Goal: Task Accomplishment & Management: Complete application form

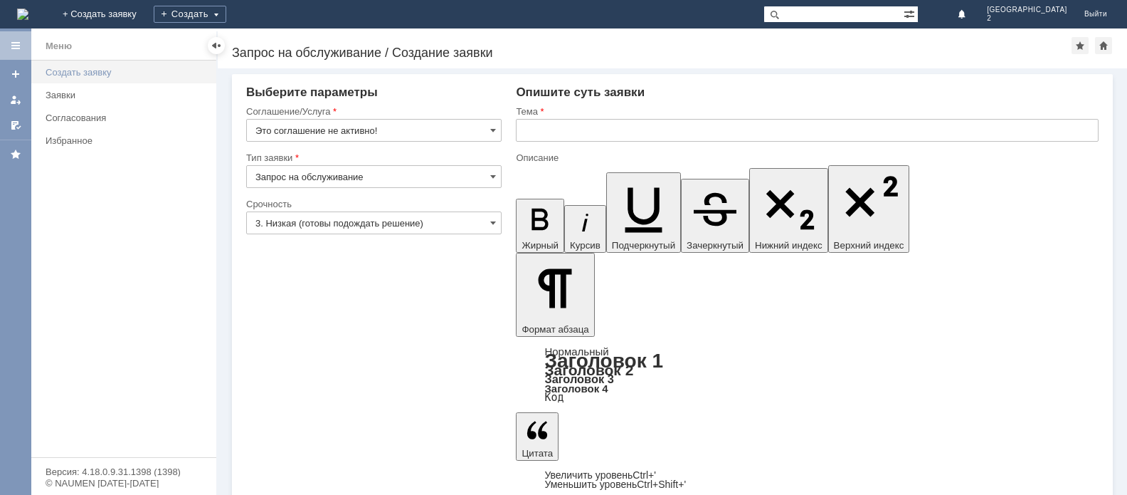
click at [76, 73] on div "Создать заявку" at bounding box center [127, 72] width 162 height 11
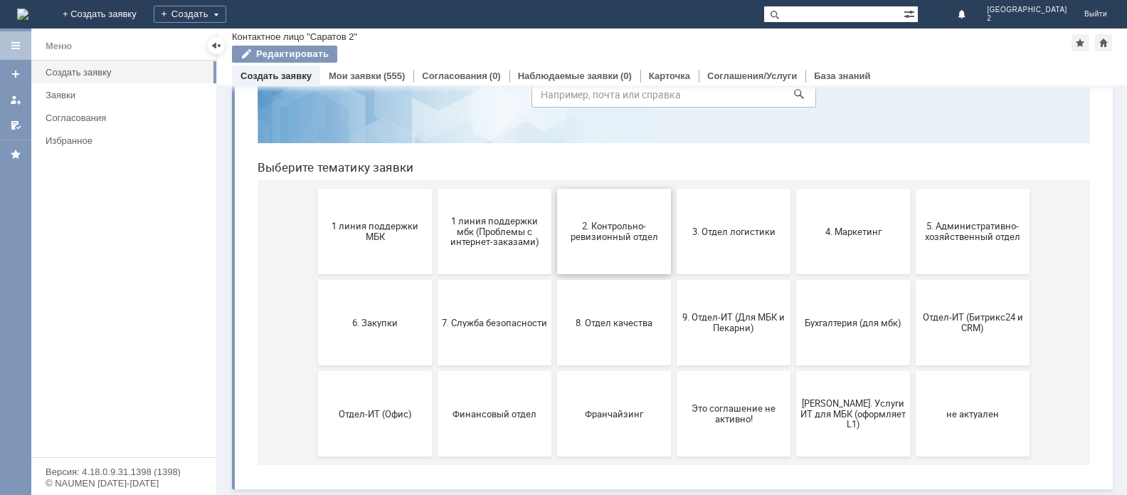
scroll to position [14, 0]
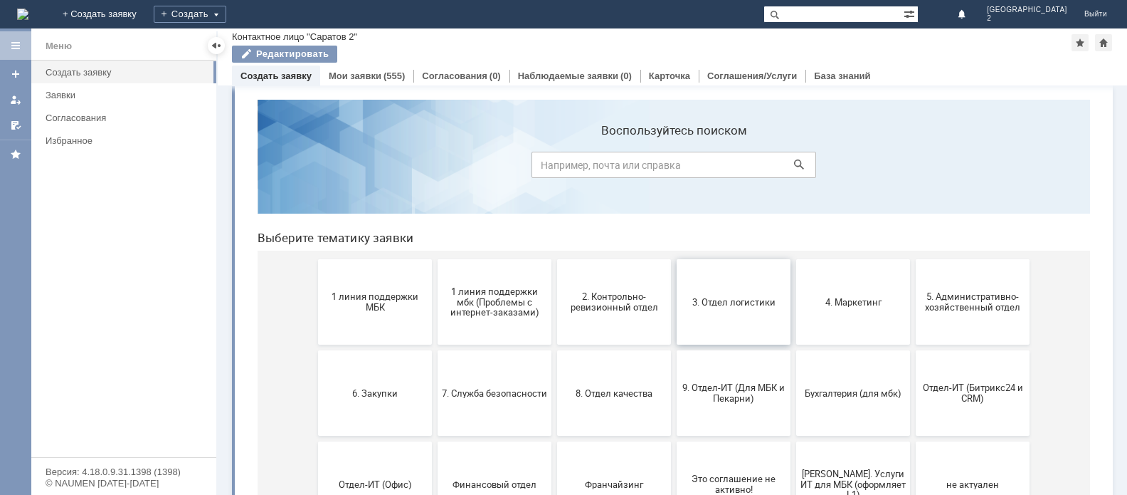
click at [711, 310] on button "3. Отдел логистики" at bounding box center [734, 301] width 114 height 85
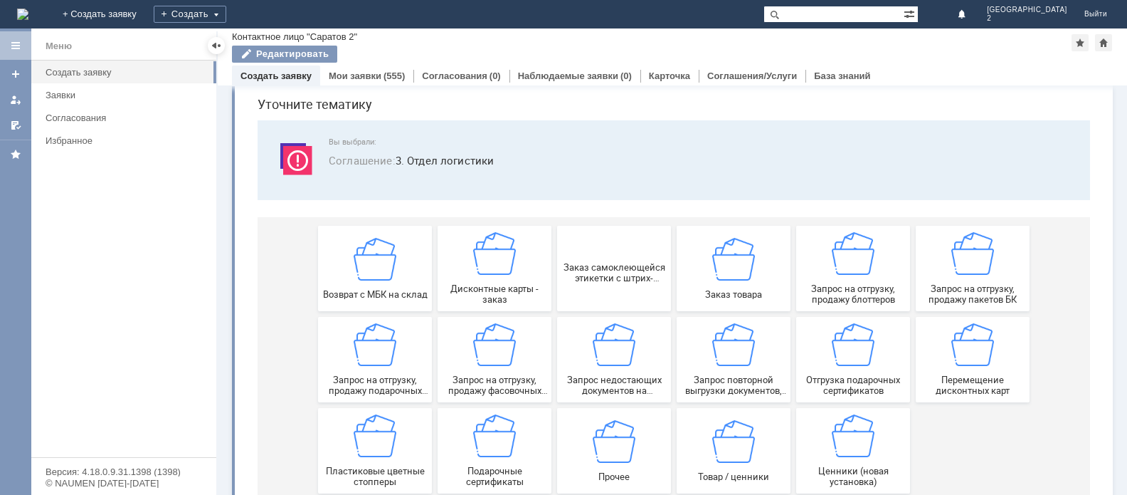
scroll to position [71, 0]
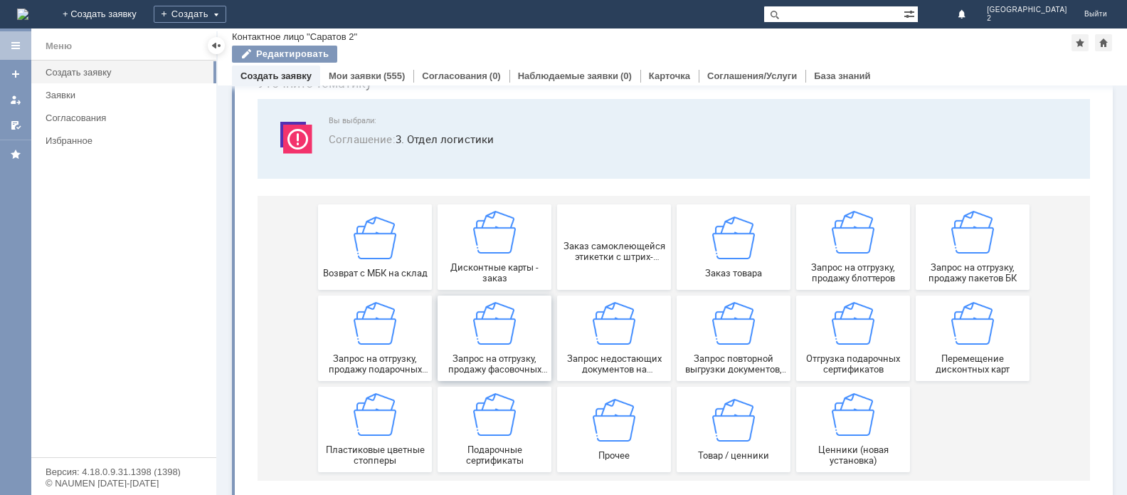
click at [499, 333] on img at bounding box center [494, 323] width 43 height 43
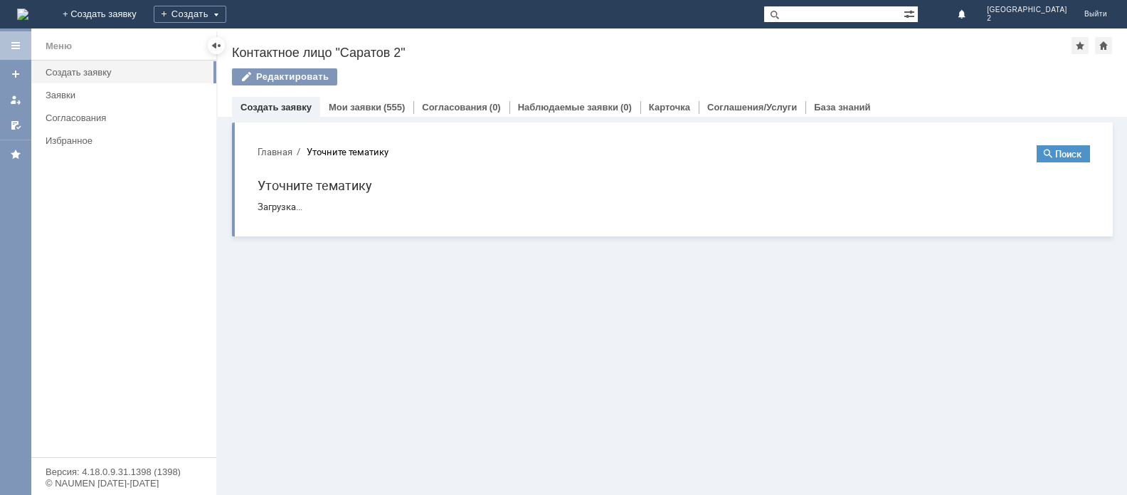
scroll to position [0, 0]
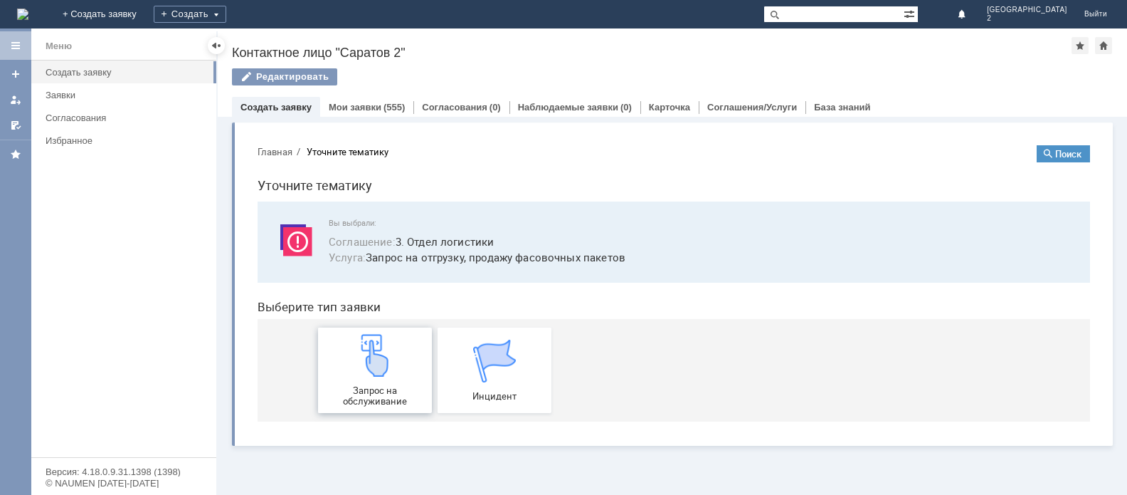
click at [393, 389] on span "Запрос на обслуживание" at bounding box center [374, 395] width 105 height 21
click at [113, 75] on div "Создать заявку" at bounding box center [127, 72] width 162 height 11
click at [120, 63] on link "Создать заявку" at bounding box center [127, 72] width 174 height 22
click at [115, 98] on div "Заявки" at bounding box center [127, 95] width 162 height 11
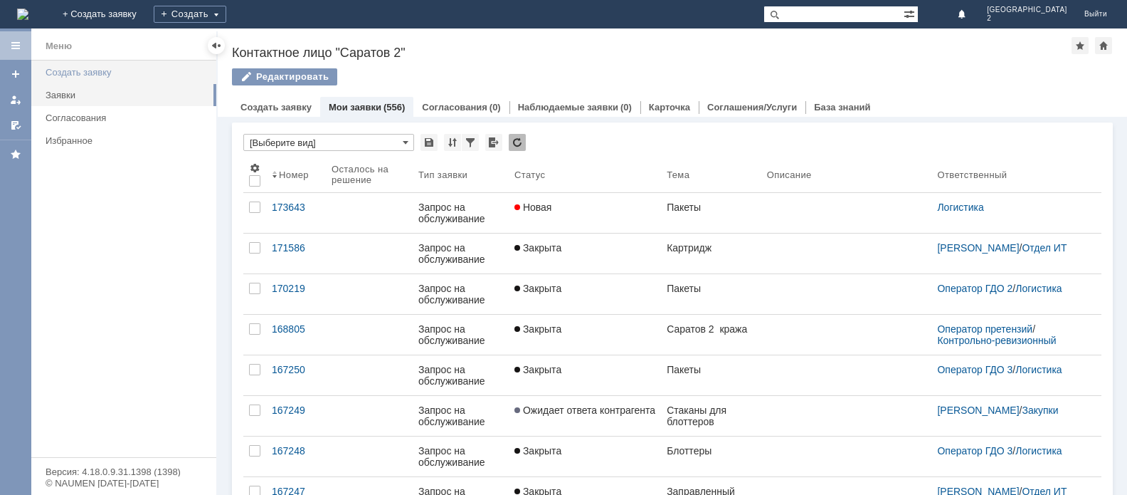
click at [125, 73] on div "Создать заявку" at bounding box center [127, 72] width 162 height 11
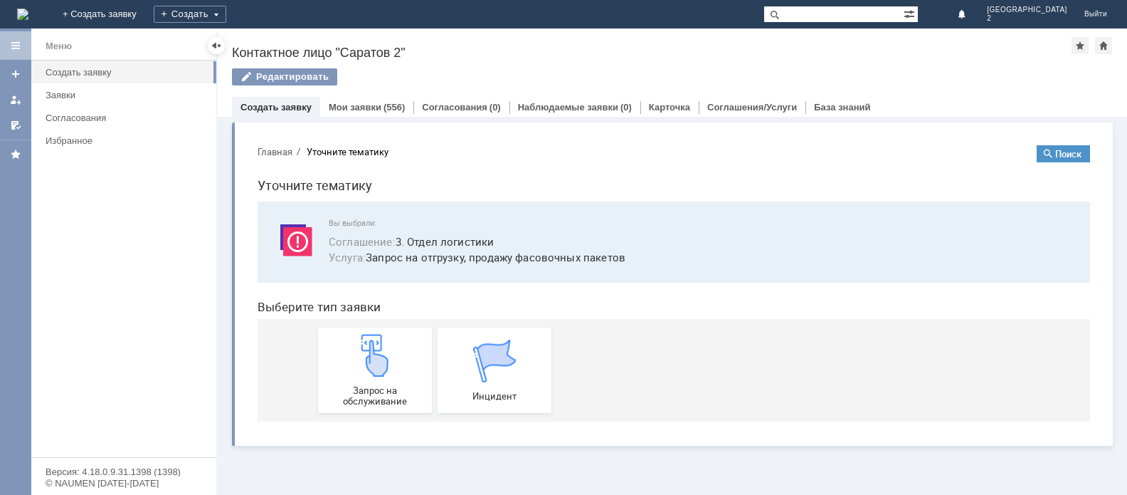
click at [306, 110] on link "Создать заявку" at bounding box center [276, 107] width 71 height 11
click at [343, 107] on link "Мои заявки" at bounding box center [355, 107] width 53 height 11
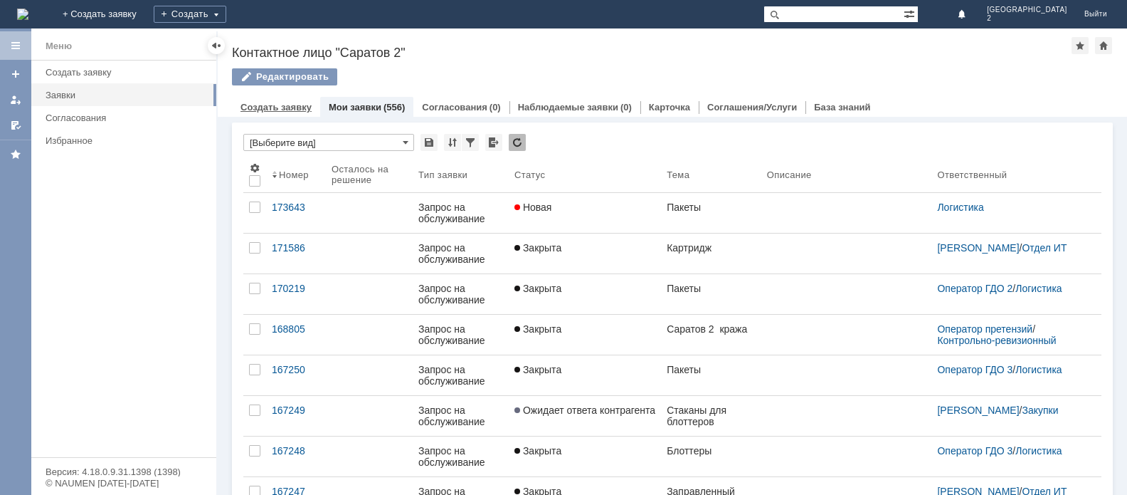
click at [268, 105] on link "Создать заявку" at bounding box center [276, 107] width 71 height 11
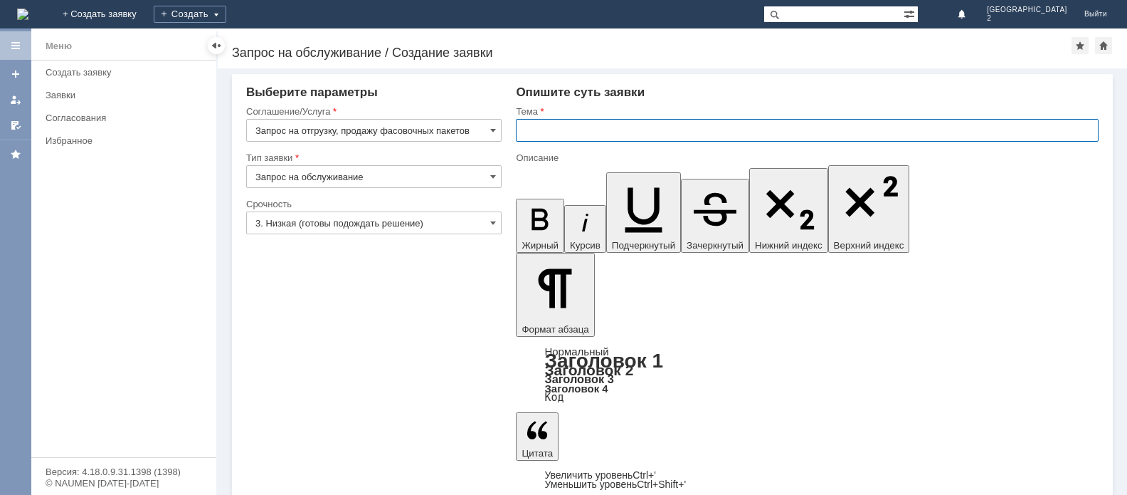
click at [543, 129] on input "text" at bounding box center [807, 130] width 583 height 23
type input "Пакеты"
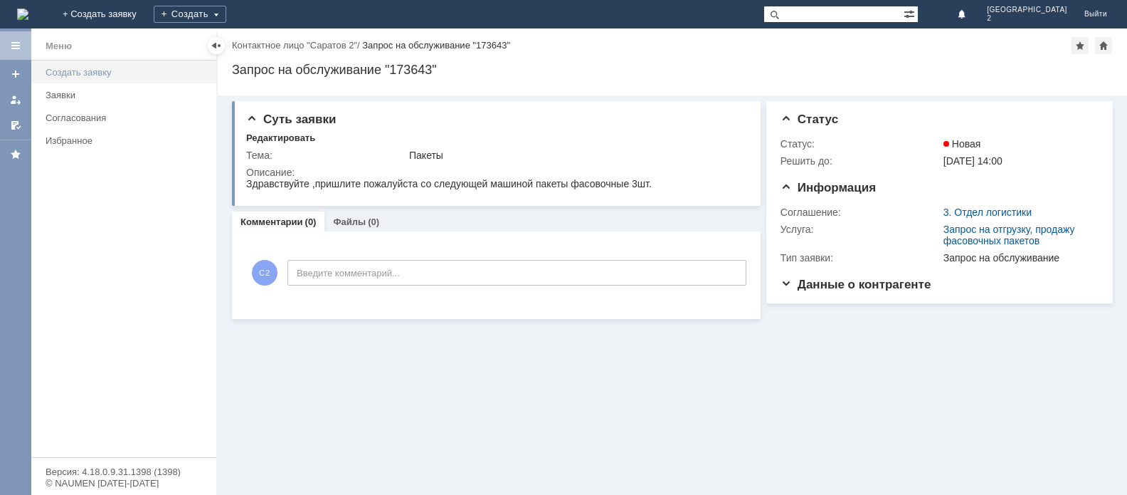
click at [115, 75] on div "Создать заявку" at bounding box center [127, 72] width 162 height 11
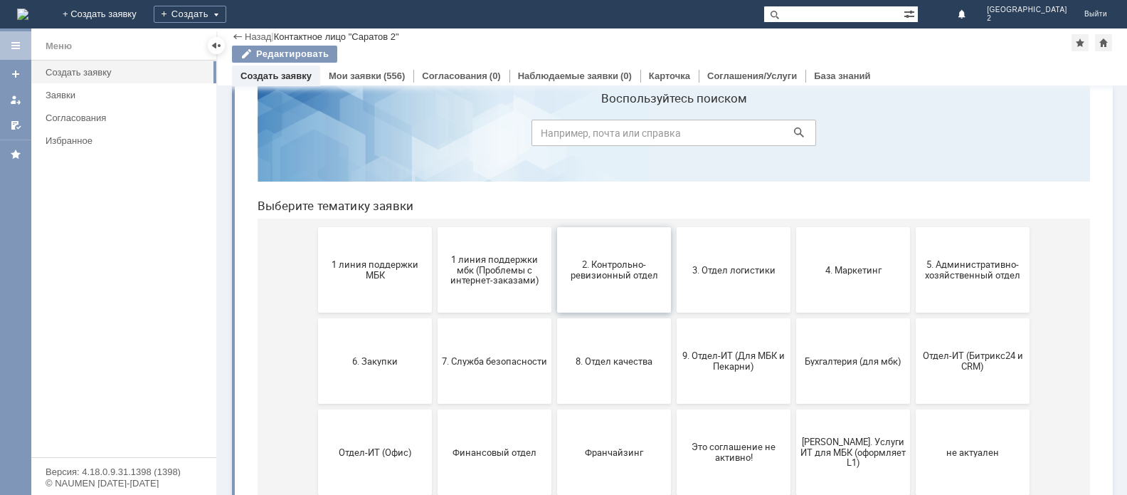
scroll to position [71, 0]
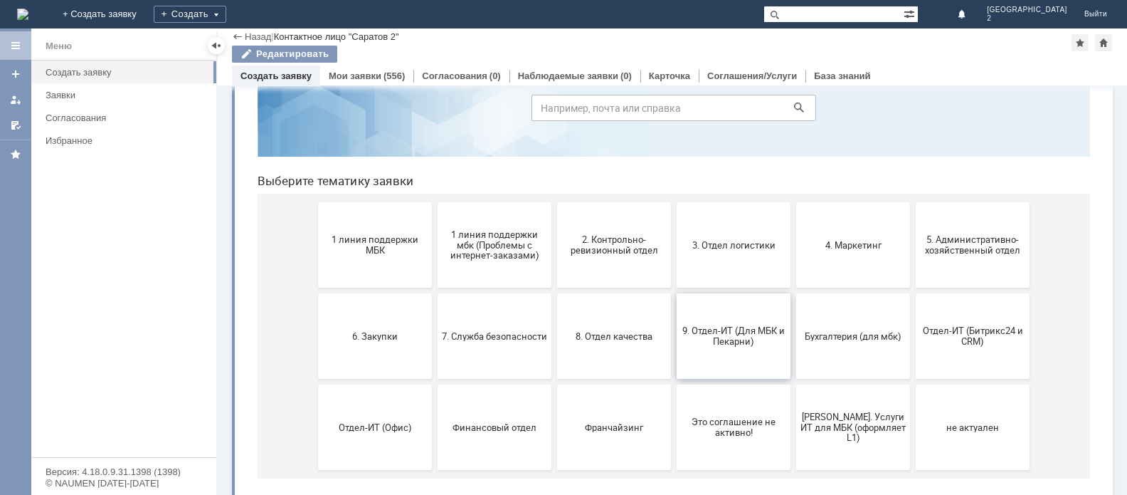
click at [712, 334] on span "9. Отдел-ИТ (Для МБК и Пекарни)" at bounding box center [733, 335] width 105 height 21
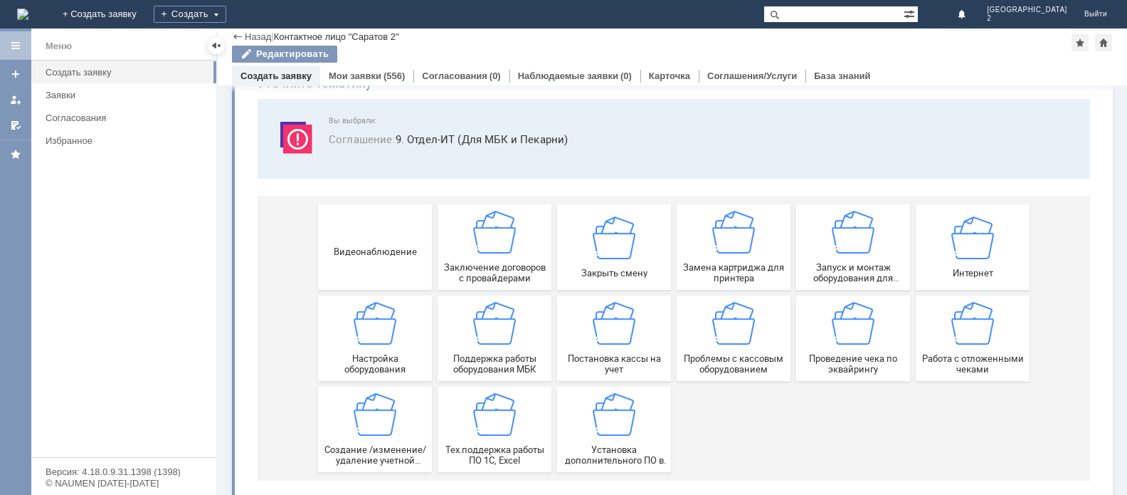
scroll to position [88, 0]
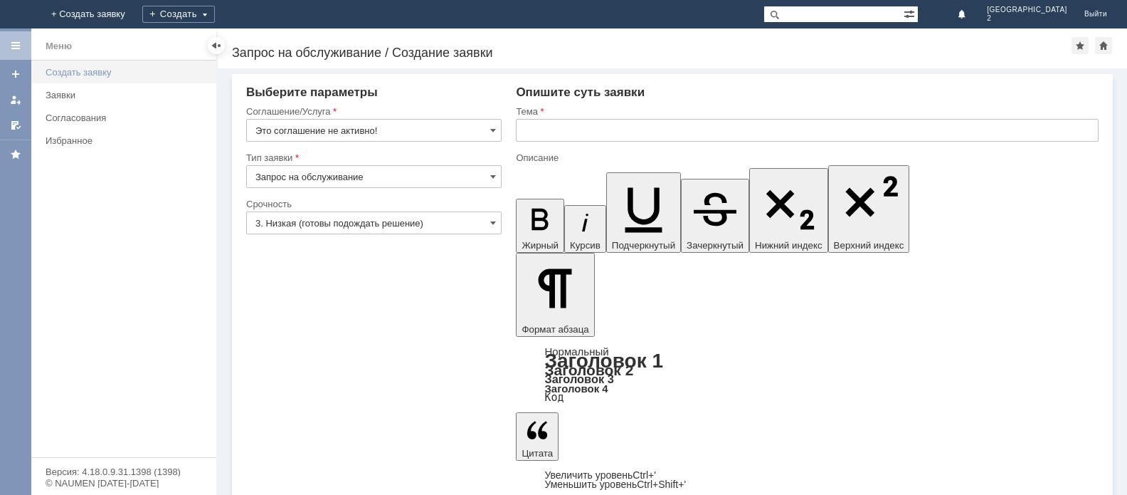
click at [86, 71] on div "Создать заявку" at bounding box center [127, 72] width 162 height 11
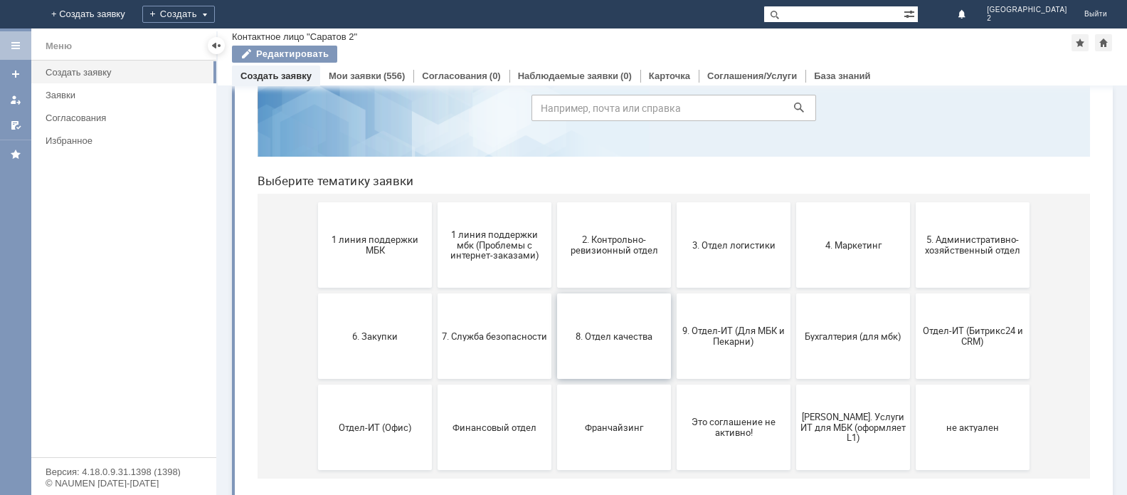
scroll to position [85, 0]
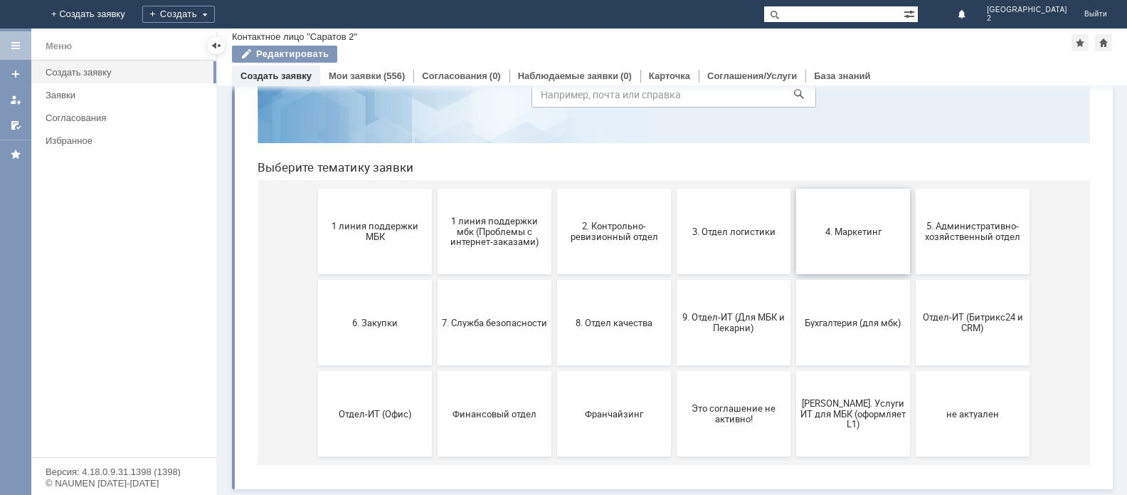
click at [830, 236] on span "4. Маркетинг" at bounding box center [852, 231] width 105 height 11
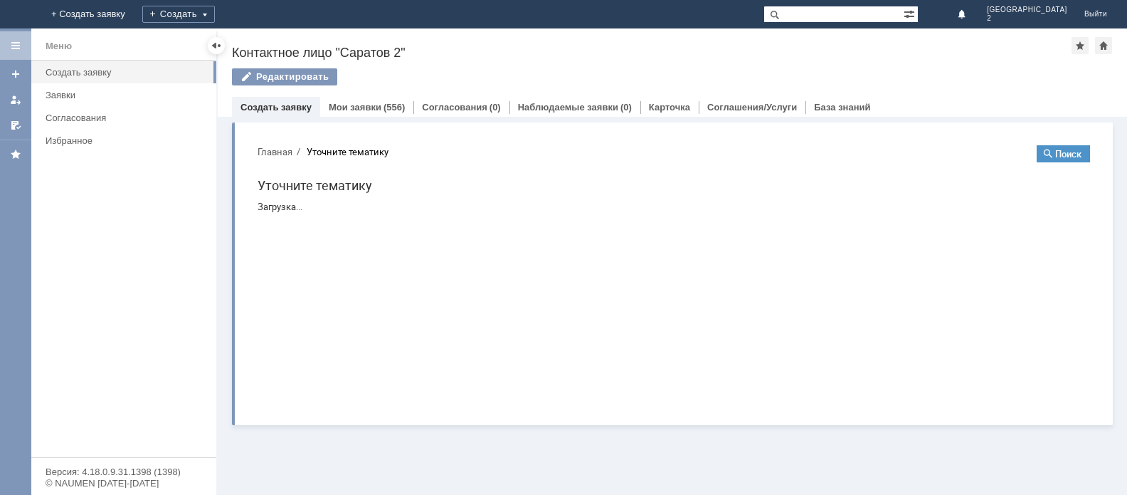
scroll to position [0, 0]
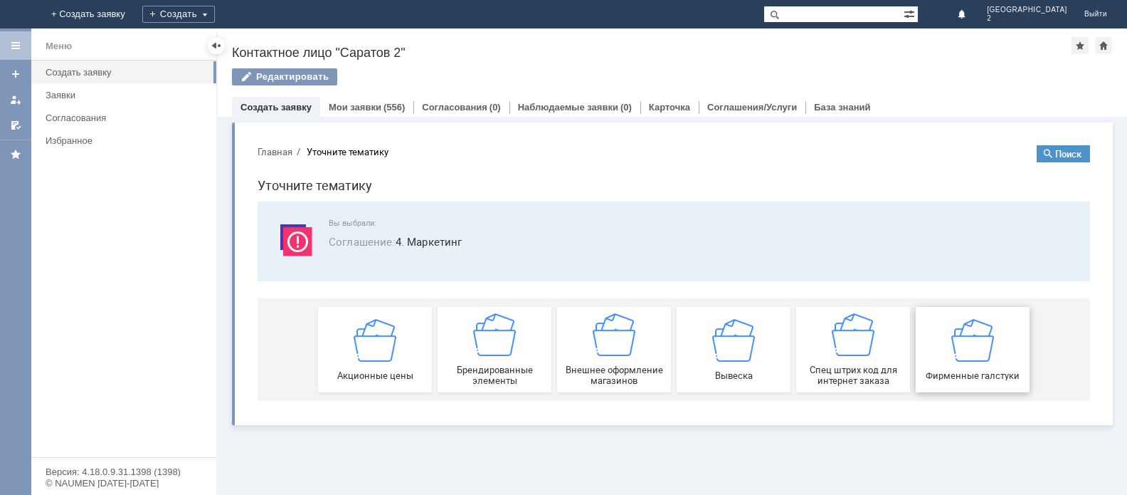
click at [972, 346] on img at bounding box center [972, 339] width 43 height 43
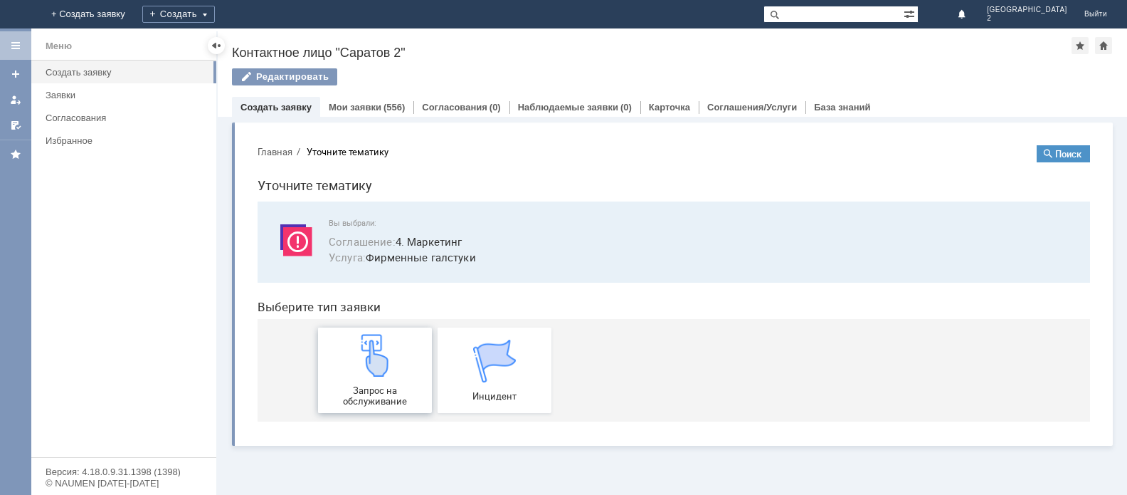
click at [372, 363] on img at bounding box center [375, 355] width 43 height 43
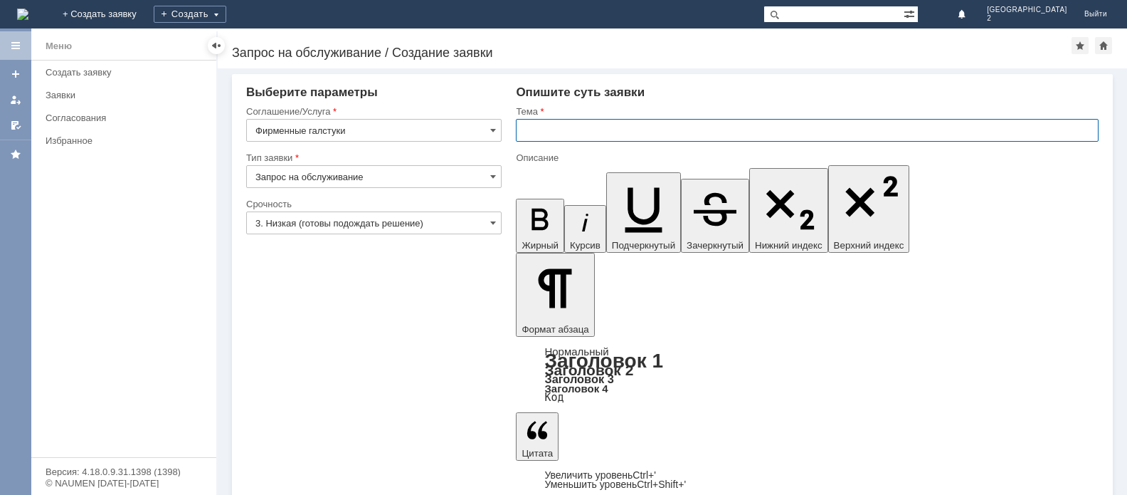
click at [539, 131] on input "text" at bounding box center [807, 130] width 583 height 23
type input "Галстук"
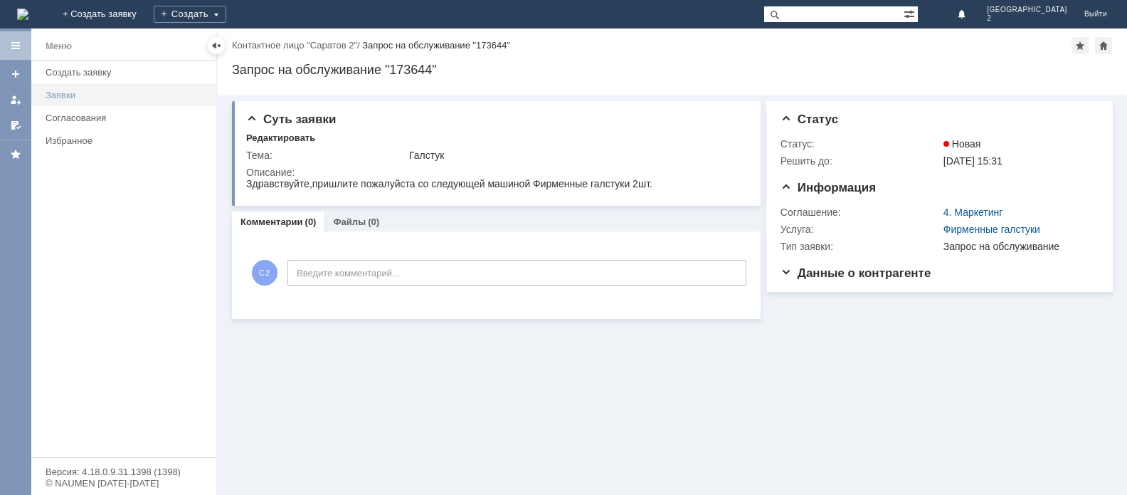
click at [64, 91] on div "Заявки" at bounding box center [127, 95] width 162 height 11
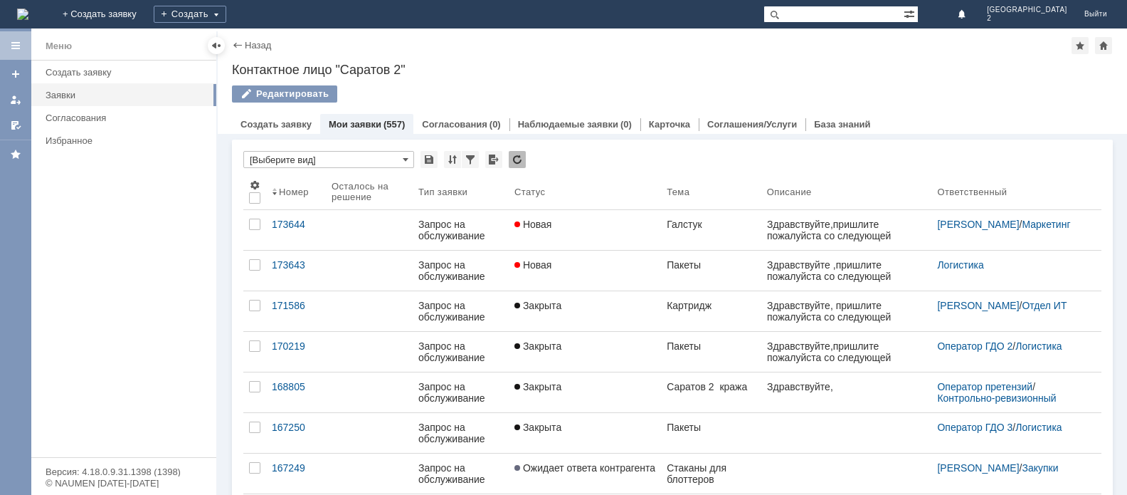
click at [352, 119] on link "Мои заявки" at bounding box center [355, 124] width 53 height 11
